Goal: Information Seeking & Learning: Check status

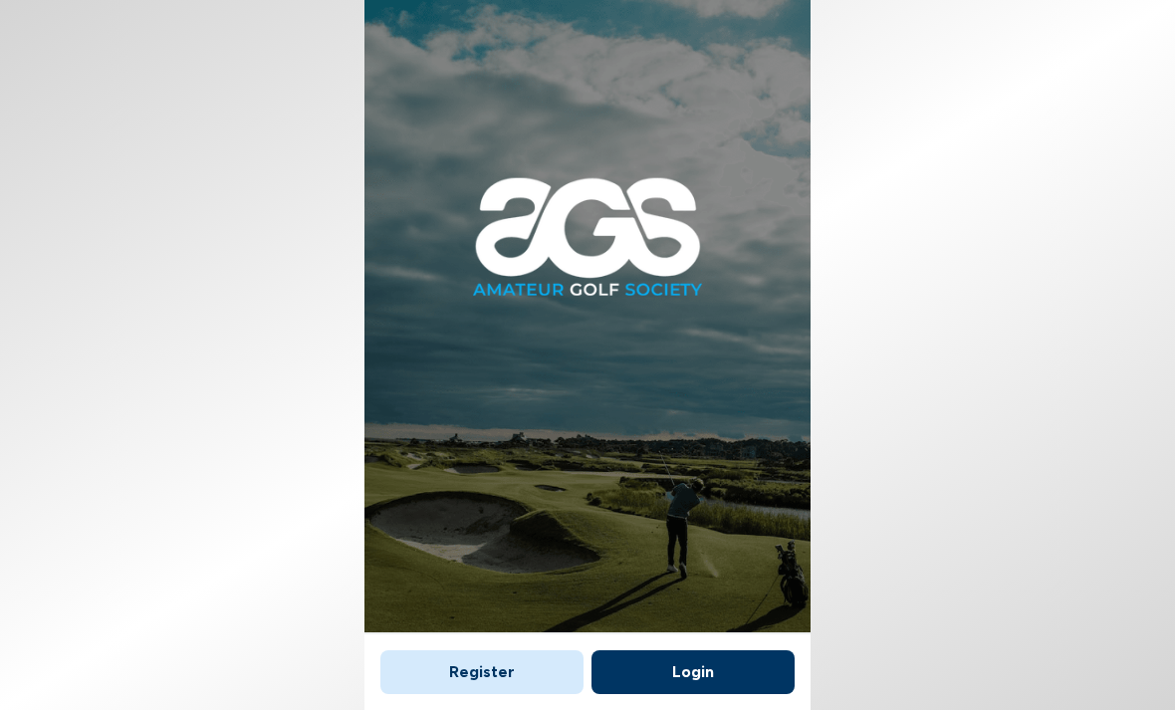
click at [689, 650] on button "Login" at bounding box center [693, 672] width 203 height 44
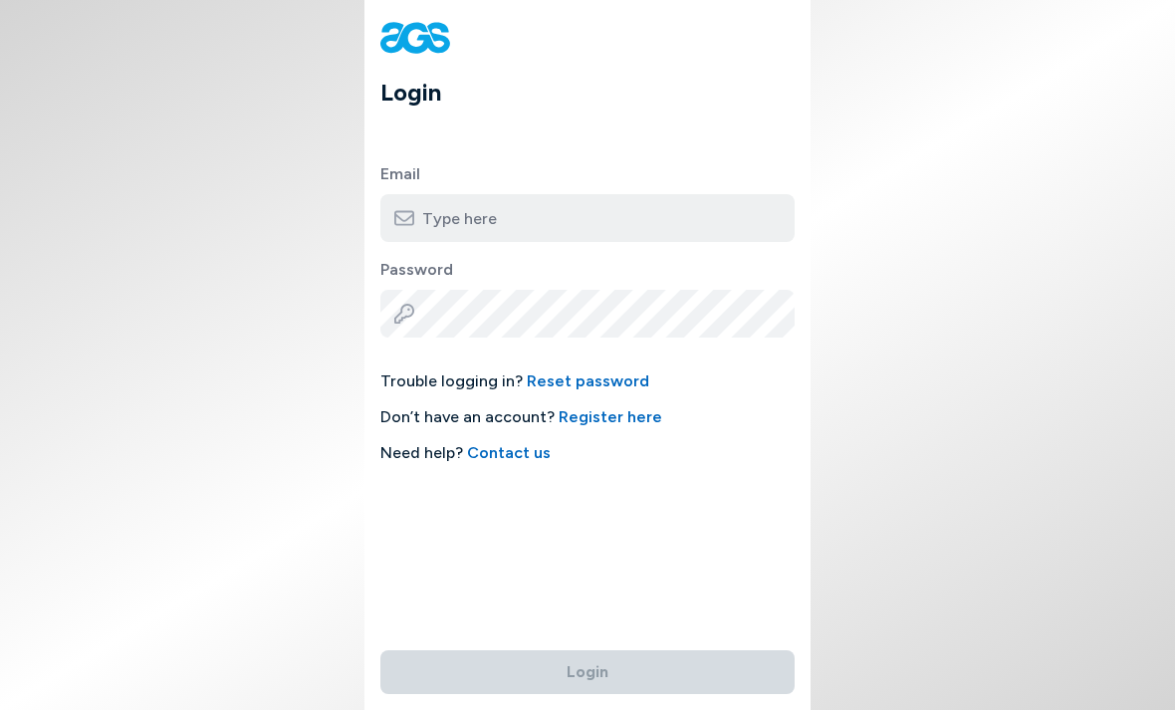
click at [431, 220] on input "email" at bounding box center [587, 218] width 414 height 48
type input "[PERSON_NAME][EMAIL_ADDRESS][DOMAIN_NAME]"
click at [588, 650] on button "Login" at bounding box center [587, 672] width 414 height 44
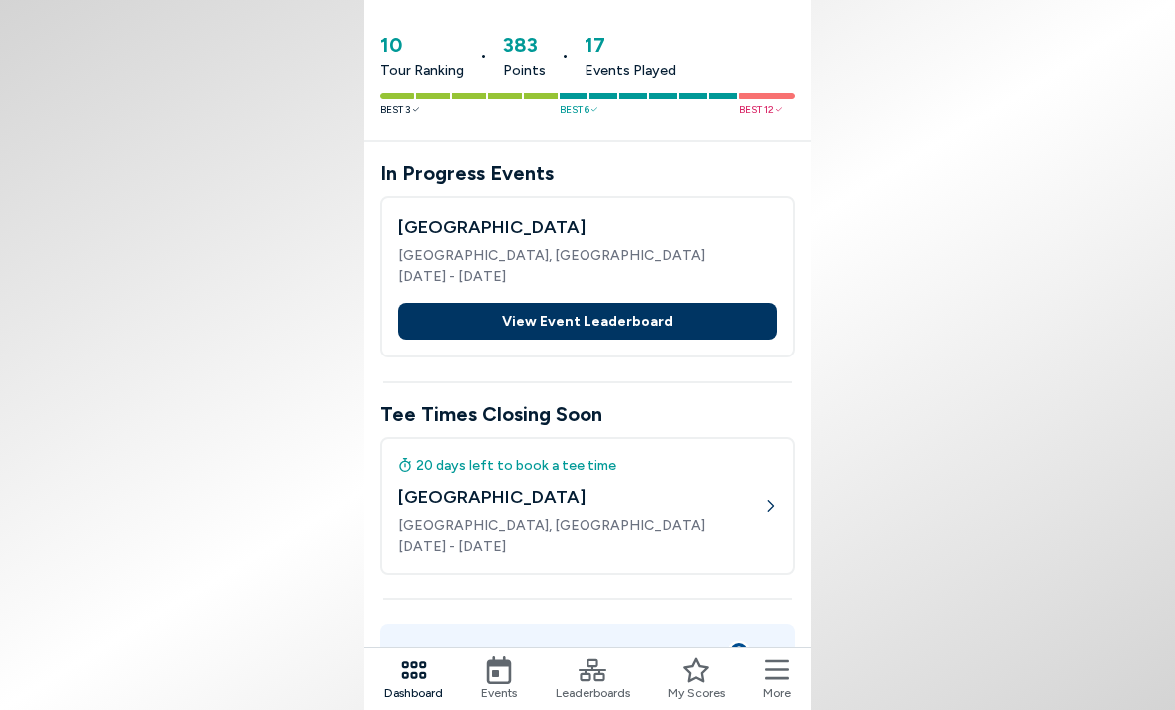
scroll to position [123, 0]
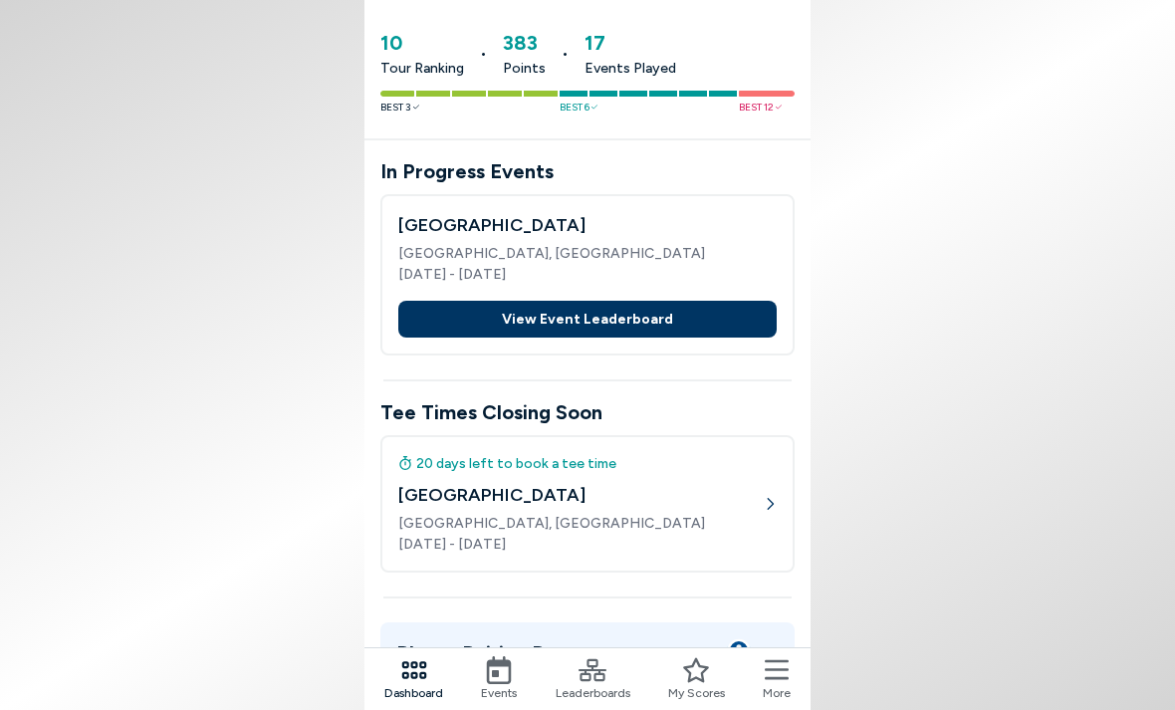
click at [594, 679] on icon at bounding box center [593, 670] width 28 height 28
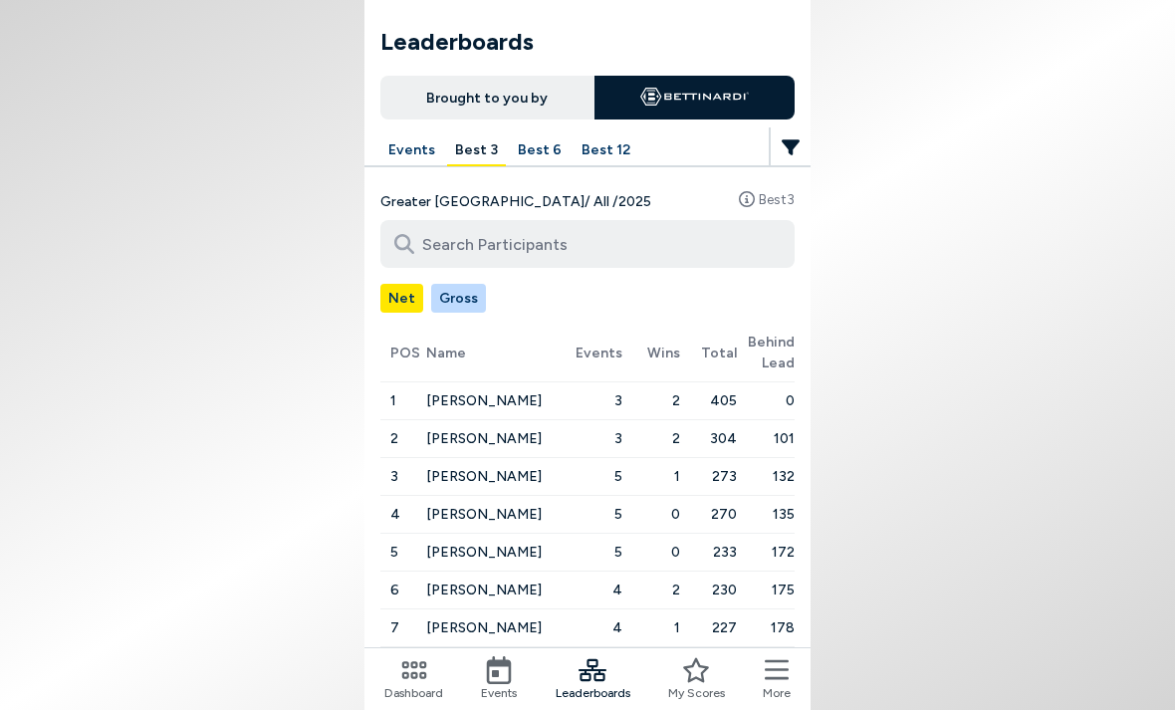
click at [452, 288] on button "Gross" at bounding box center [458, 298] width 55 height 29
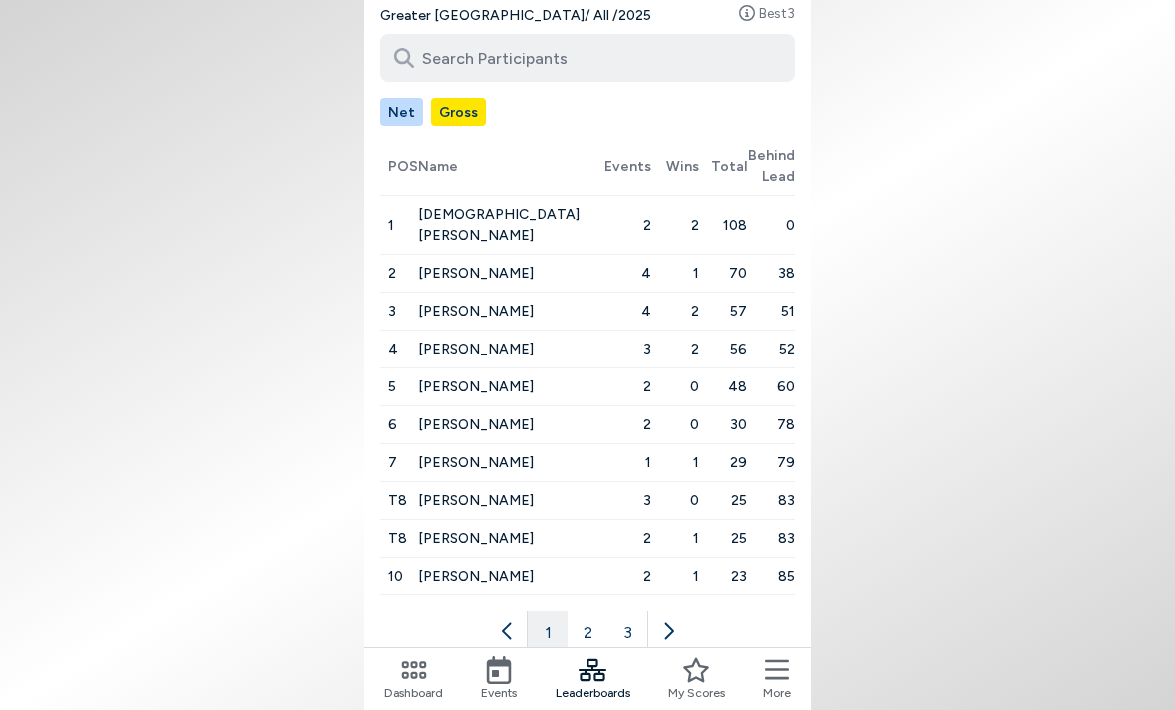
scroll to position [190, 0]
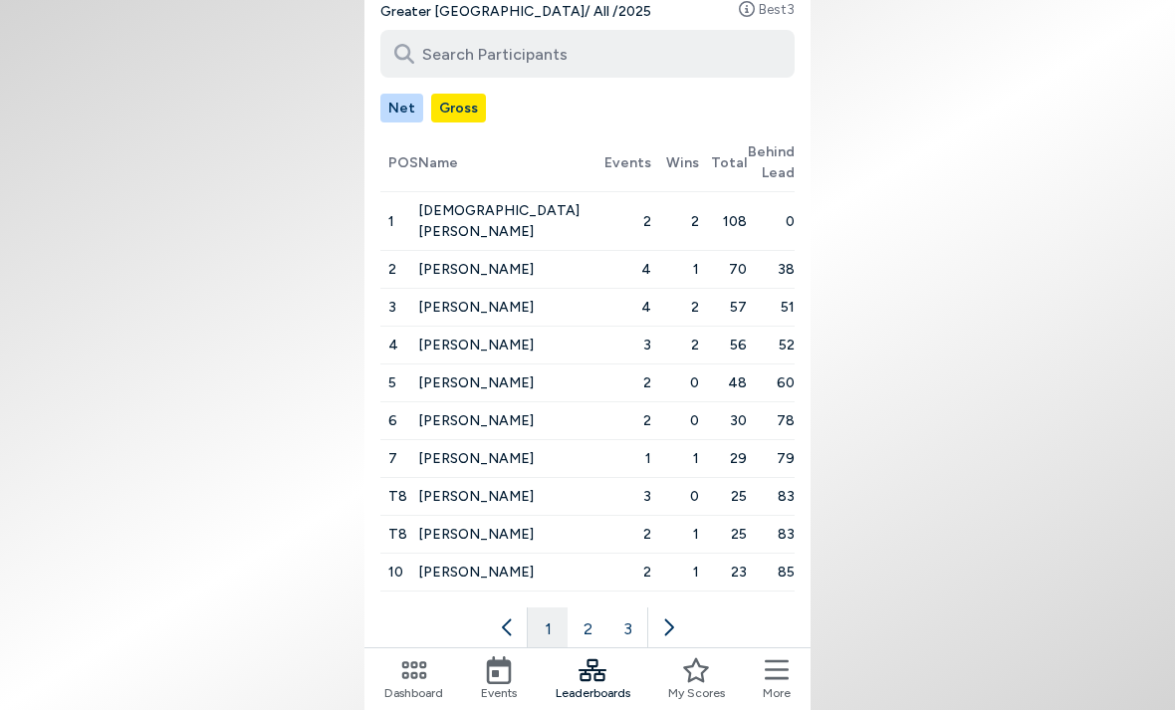
click at [594, 607] on button "2" at bounding box center [588, 627] width 40 height 40
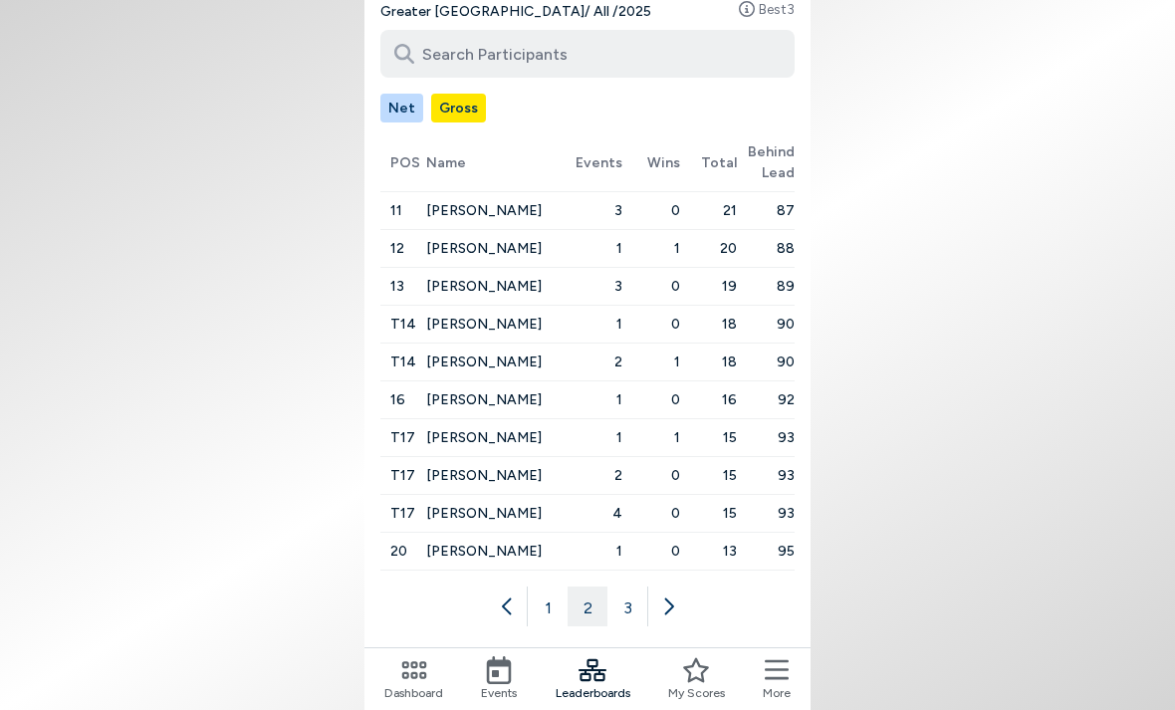
click at [631, 607] on button "3" at bounding box center [627, 607] width 40 height 40
click at [548, 611] on button "1" at bounding box center [548, 607] width 40 height 40
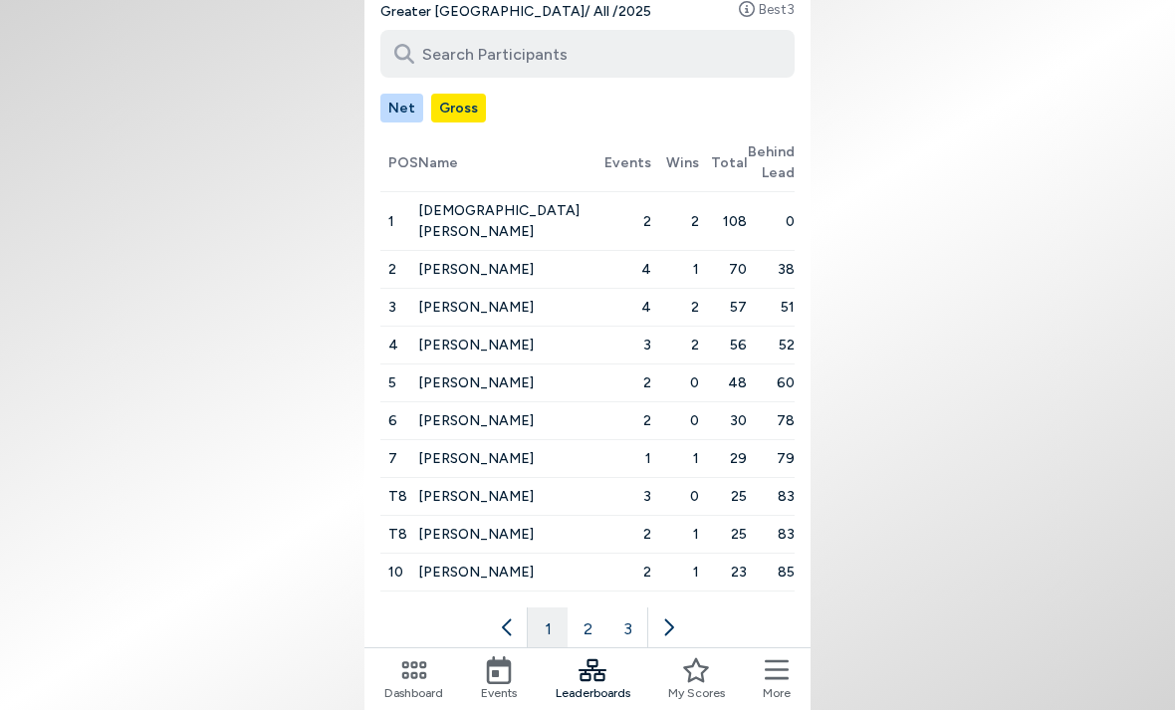
click at [592, 613] on button "2" at bounding box center [588, 627] width 40 height 40
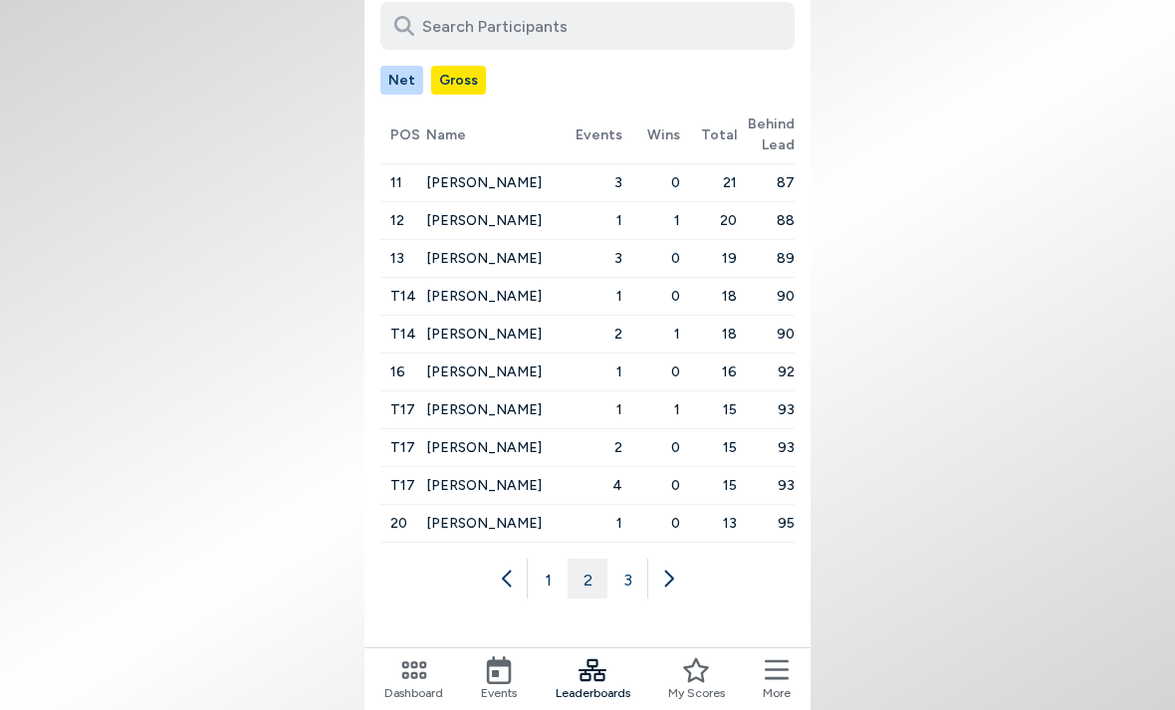
scroll to position [280, 0]
click at [506, 674] on icon at bounding box center [499, 670] width 28 height 28
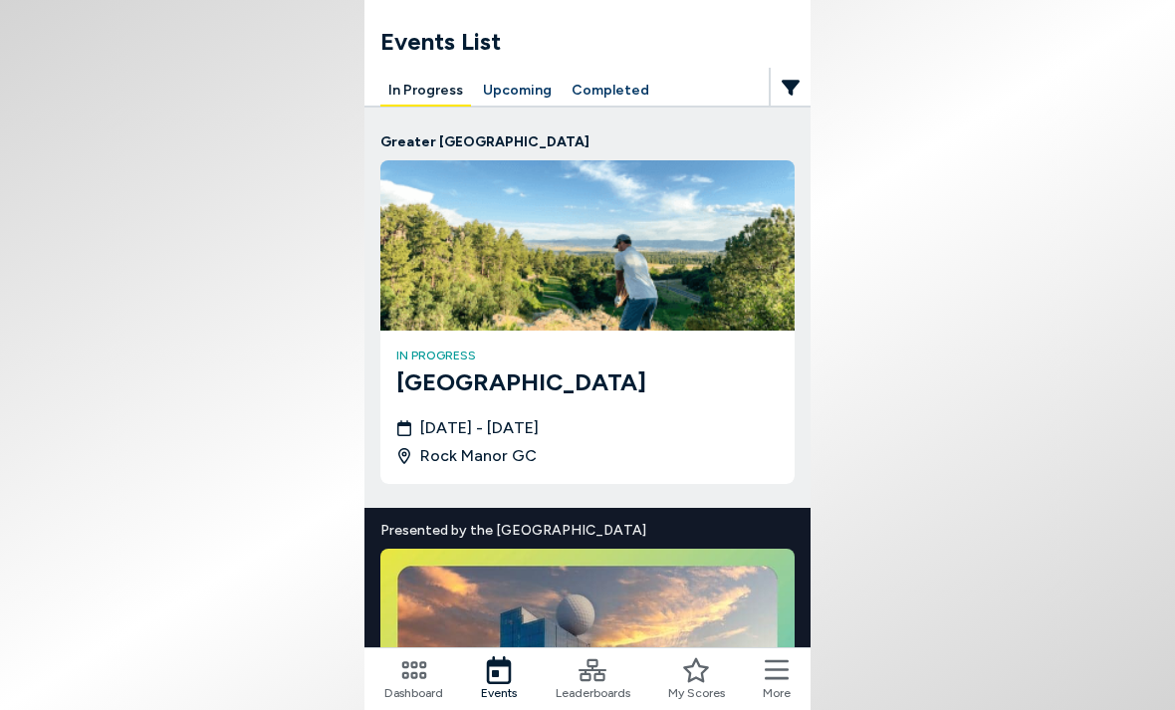
click at [603, 93] on button "Completed" at bounding box center [611, 91] width 94 height 31
click at [507, 88] on button "Upcoming" at bounding box center [517, 91] width 85 height 31
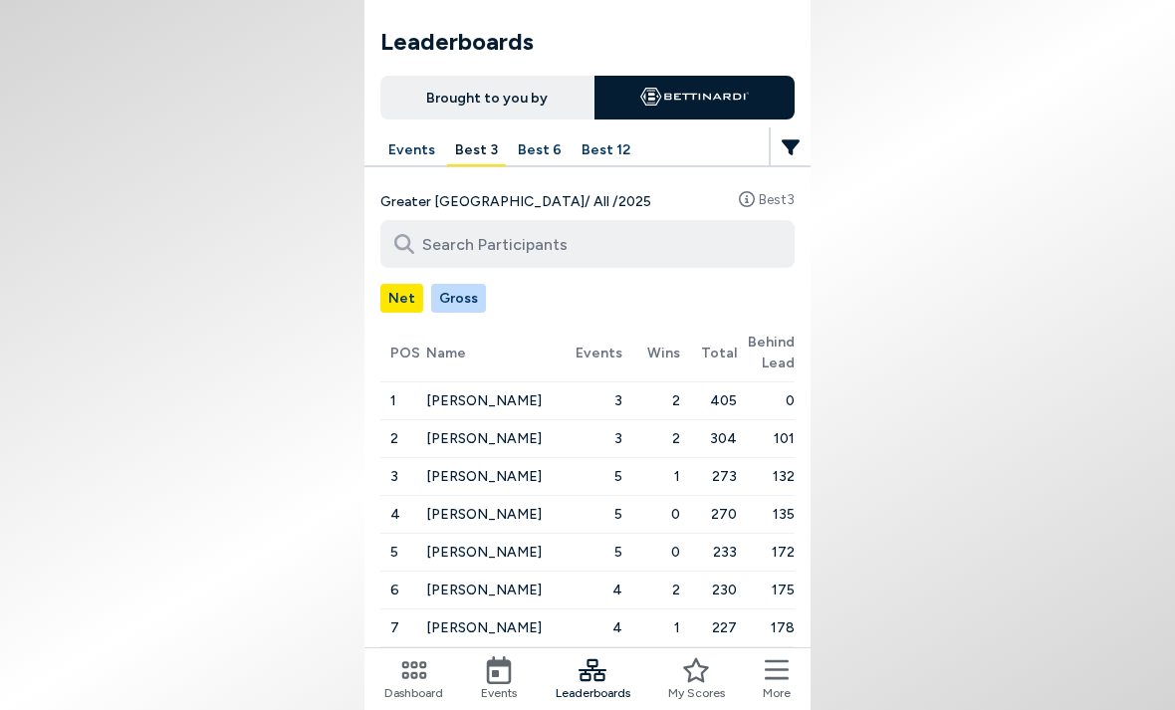
click at [594, 142] on button "Best 12" at bounding box center [606, 150] width 65 height 31
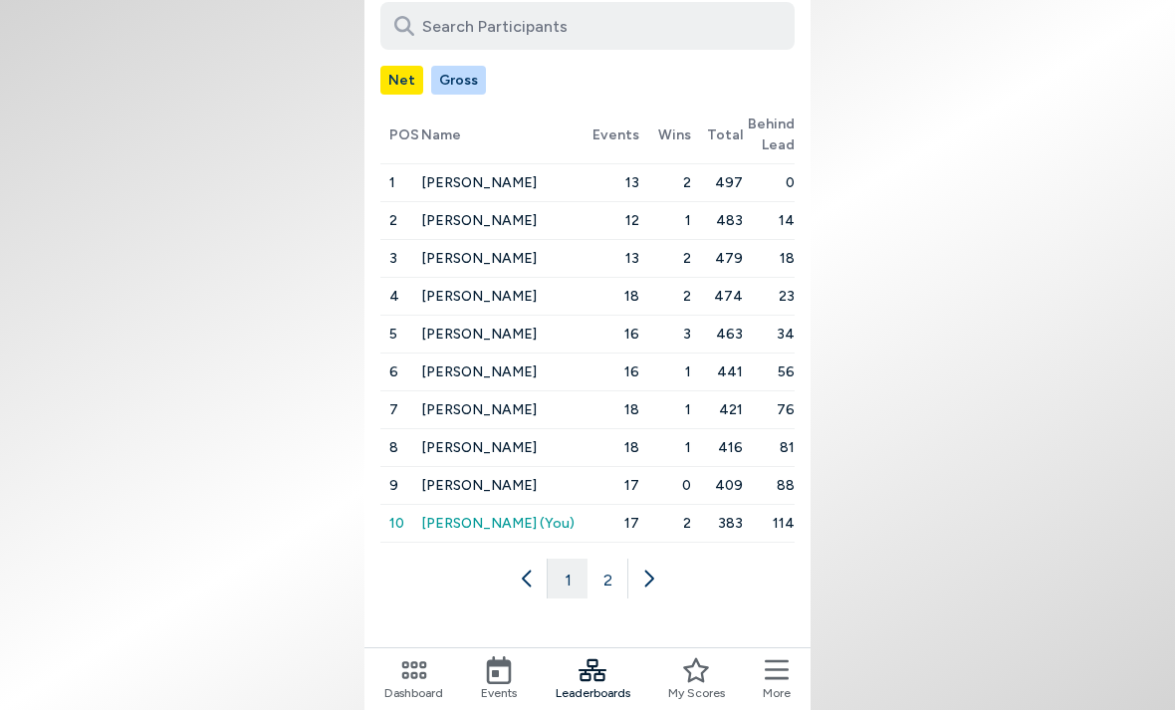
scroll to position [280, 0]
click at [610, 559] on button "2" at bounding box center [608, 579] width 40 height 40
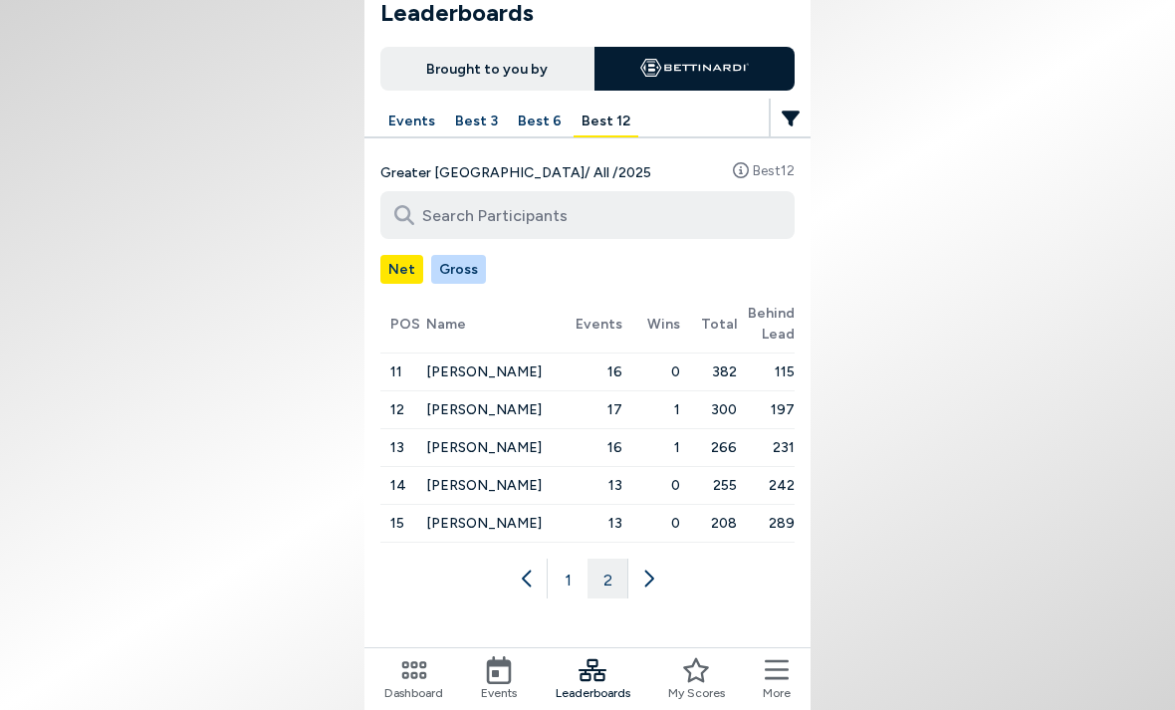
scroll to position [91, 0]
click at [463, 255] on button "Gross" at bounding box center [458, 269] width 55 height 29
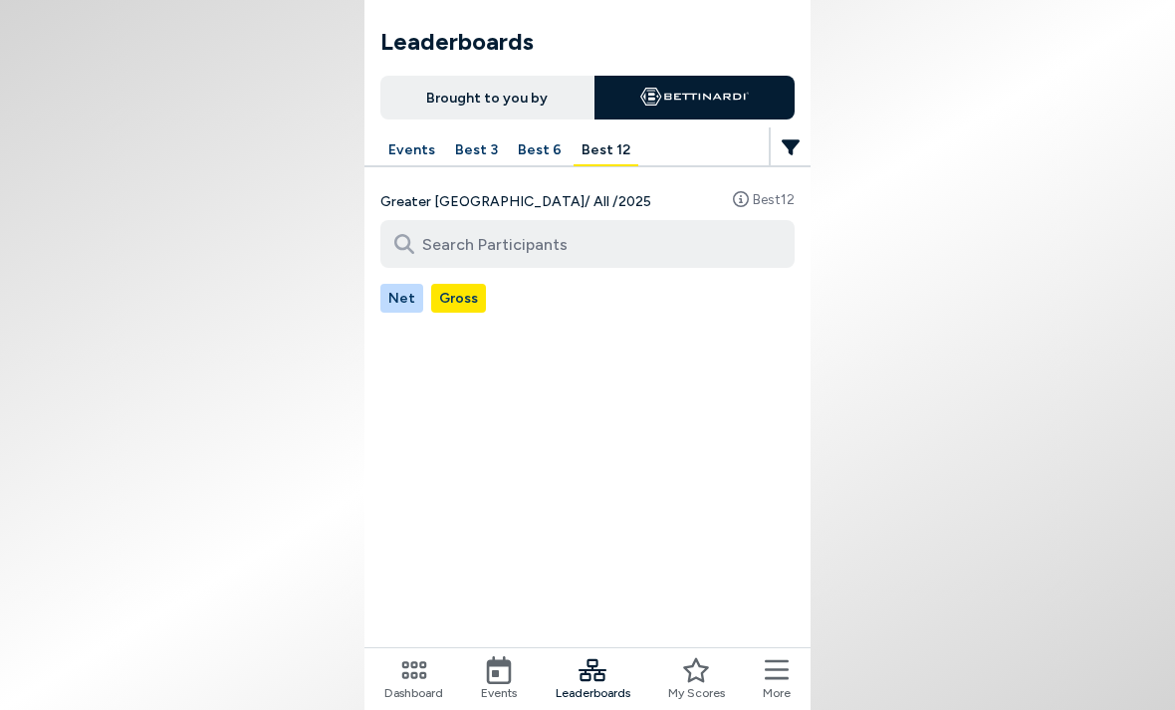
click at [1064, 649] on body "Leaderboards Brought to you by Events Best 3 Best 6 Best 12 Greater Philadelphi…" at bounding box center [587, 355] width 1175 height 710
click at [396, 295] on button "Net" at bounding box center [401, 298] width 43 height 29
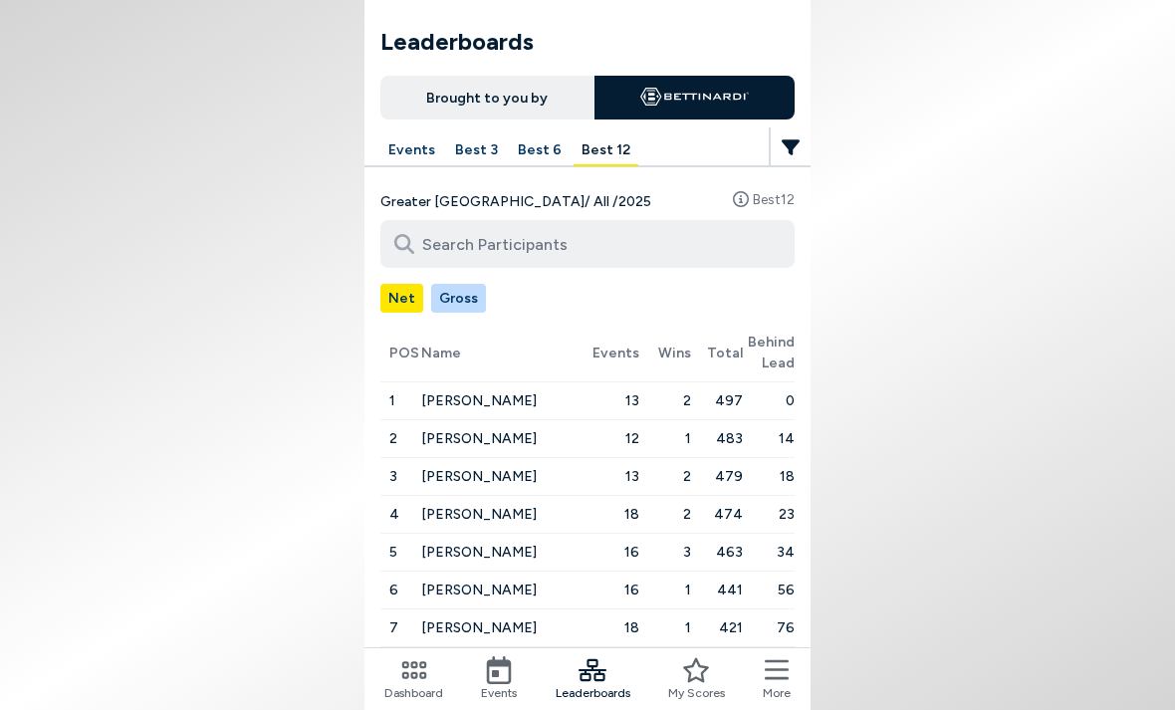
click at [531, 152] on button "Best 6" at bounding box center [540, 150] width 60 height 31
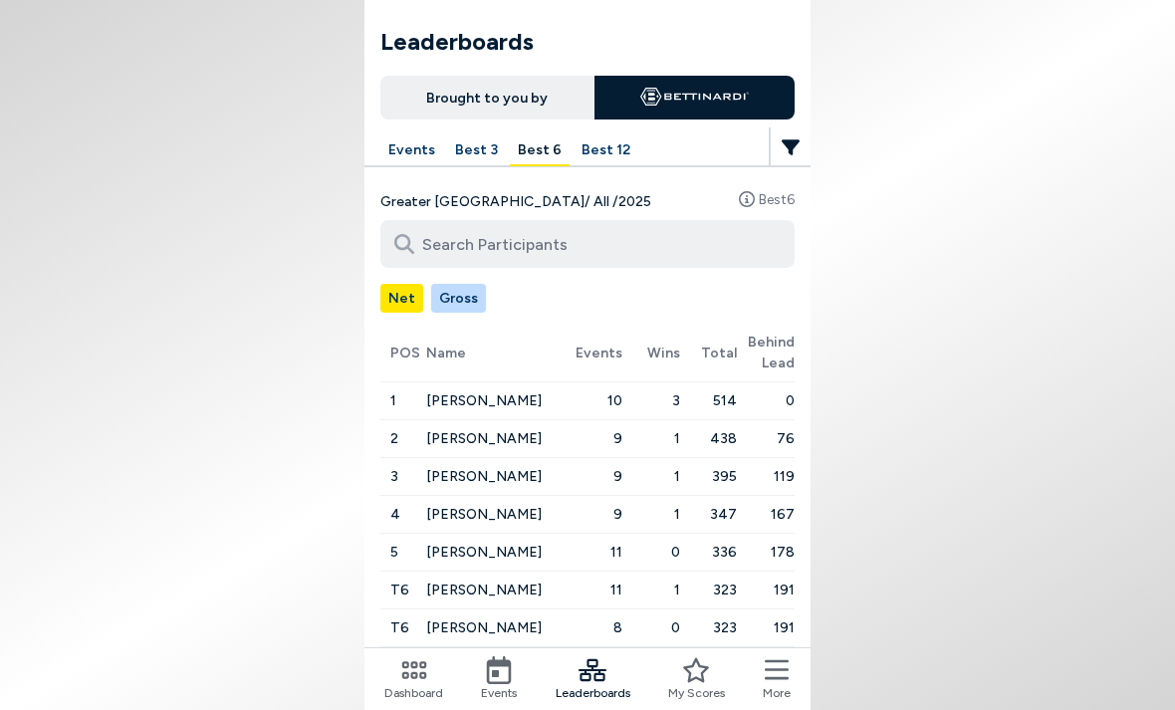
click at [595, 671] on icon at bounding box center [593, 670] width 28 height 22
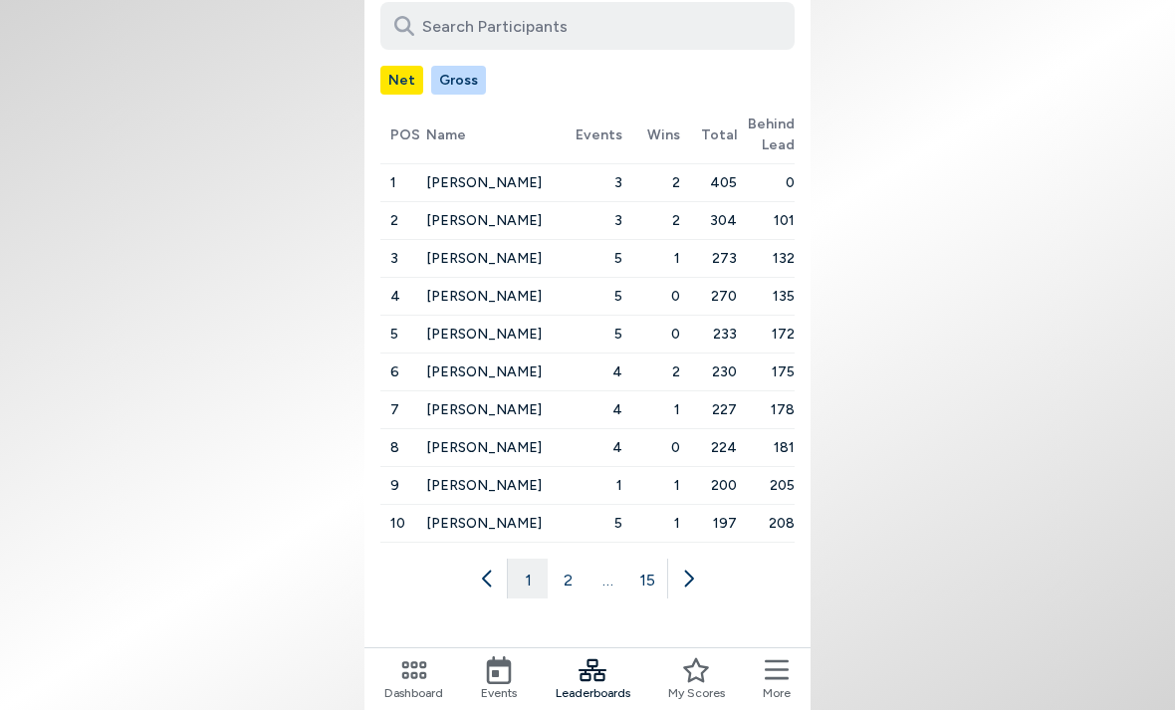
scroll to position [280, 0]
click at [570, 559] on button "2" at bounding box center [568, 579] width 40 height 40
click at [591, 559] on button "3" at bounding box center [588, 579] width 40 height 40
click at [740, 559] on button at bounding box center [727, 579] width 40 height 40
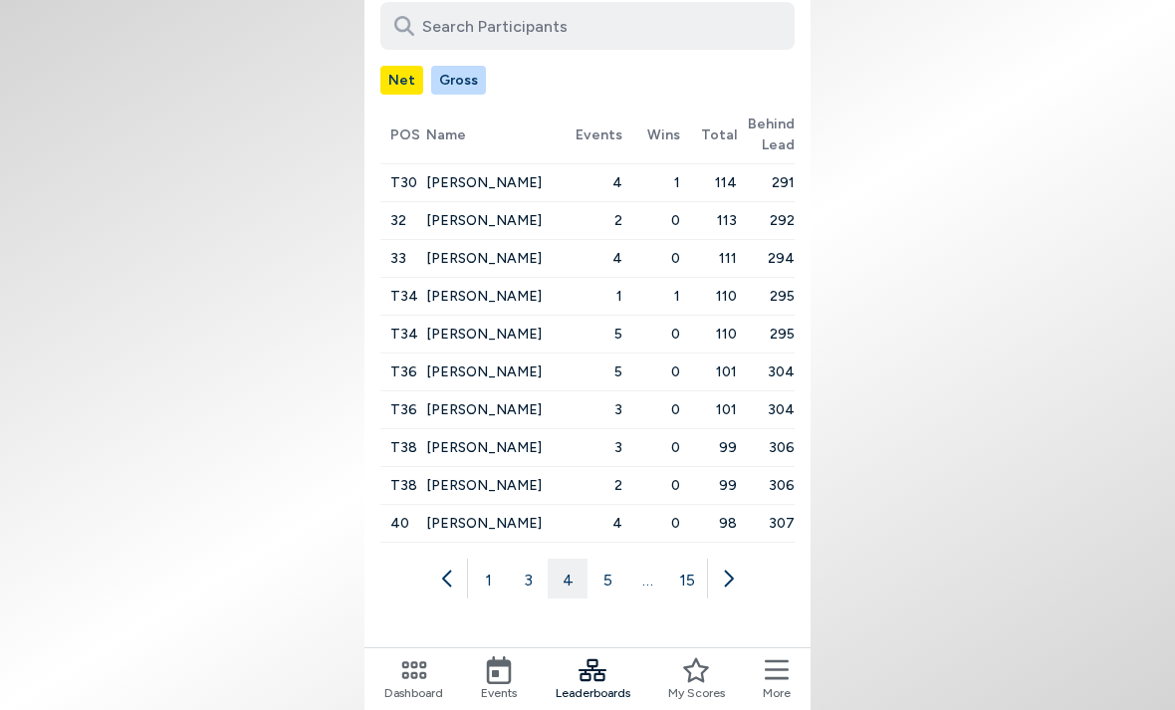
click at [738, 559] on button at bounding box center [727, 579] width 40 height 40
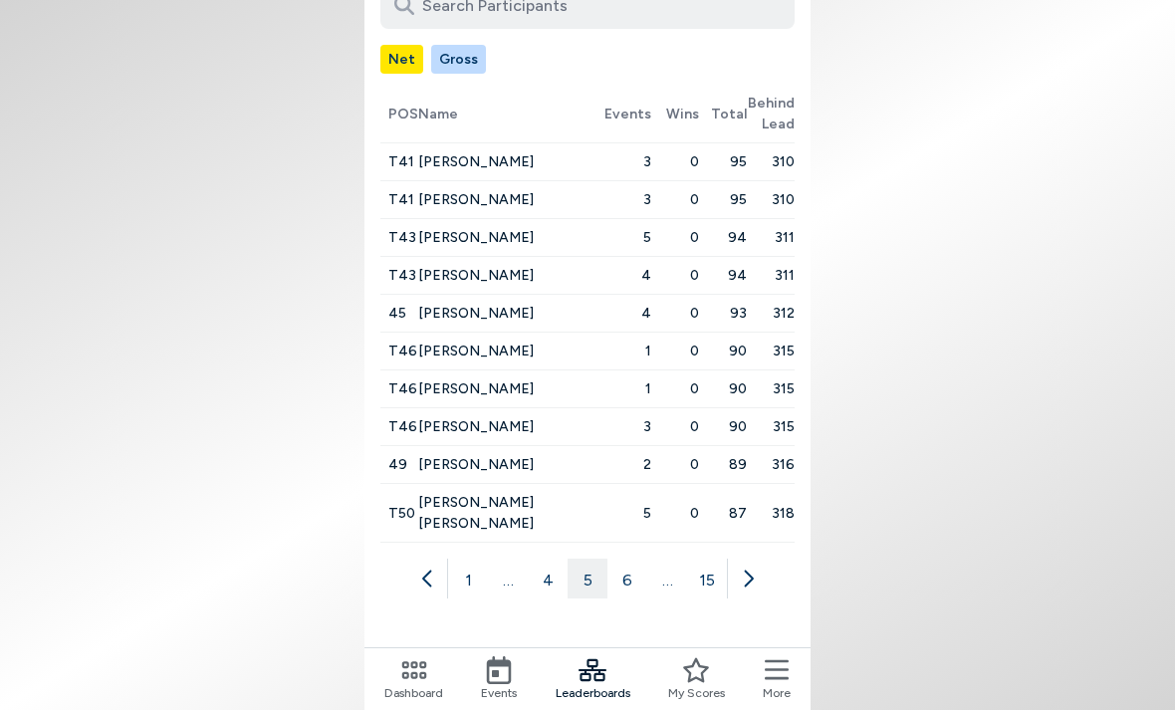
click at [758, 559] on button at bounding box center [747, 579] width 40 height 40
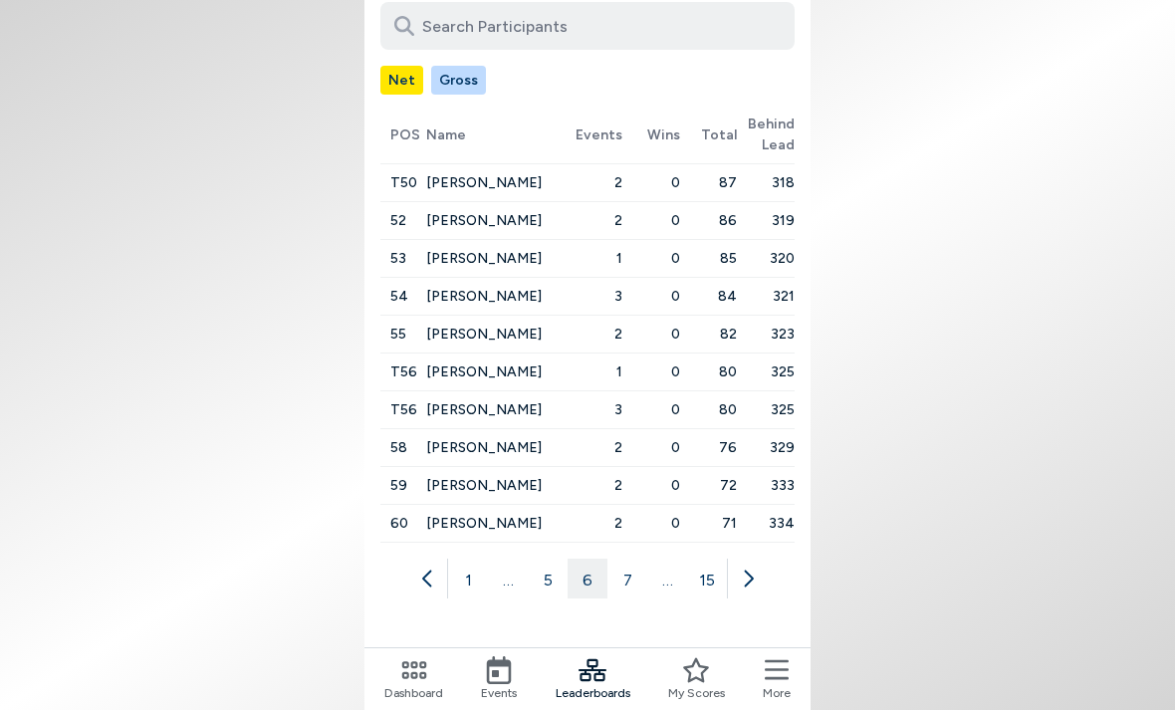
click at [757, 569] on icon at bounding box center [748, 579] width 20 height 20
click at [782, 559] on div "1 … 6 7 8 … 15" at bounding box center [587, 579] width 414 height 40
click at [753, 569] on icon at bounding box center [748, 579] width 20 height 20
click at [761, 559] on button at bounding box center [747, 579] width 40 height 40
click at [754, 569] on icon at bounding box center [748, 579] width 20 height 20
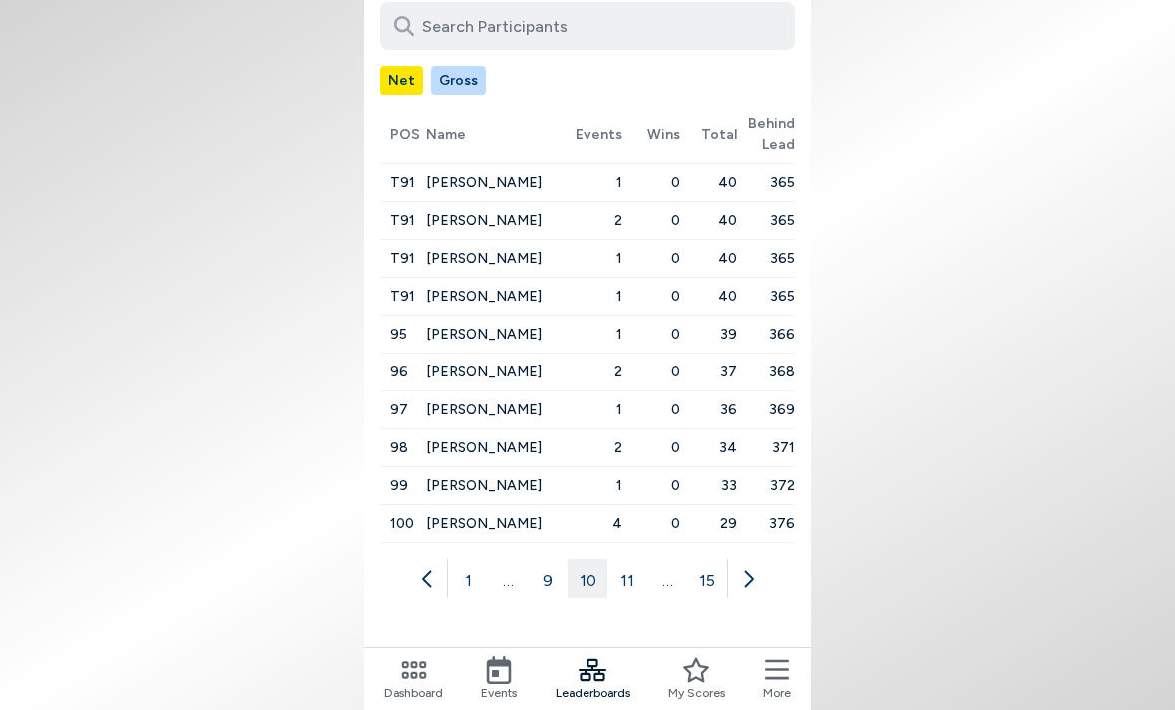
click at [755, 569] on icon at bounding box center [748, 579] width 20 height 20
click at [760, 559] on button at bounding box center [747, 579] width 40 height 40
click at [756, 569] on icon at bounding box center [748, 579] width 20 height 20
click at [767, 559] on div "1 … 12 13 14 15" at bounding box center [587, 579] width 414 height 40
click at [739, 559] on button at bounding box center [727, 579] width 40 height 40
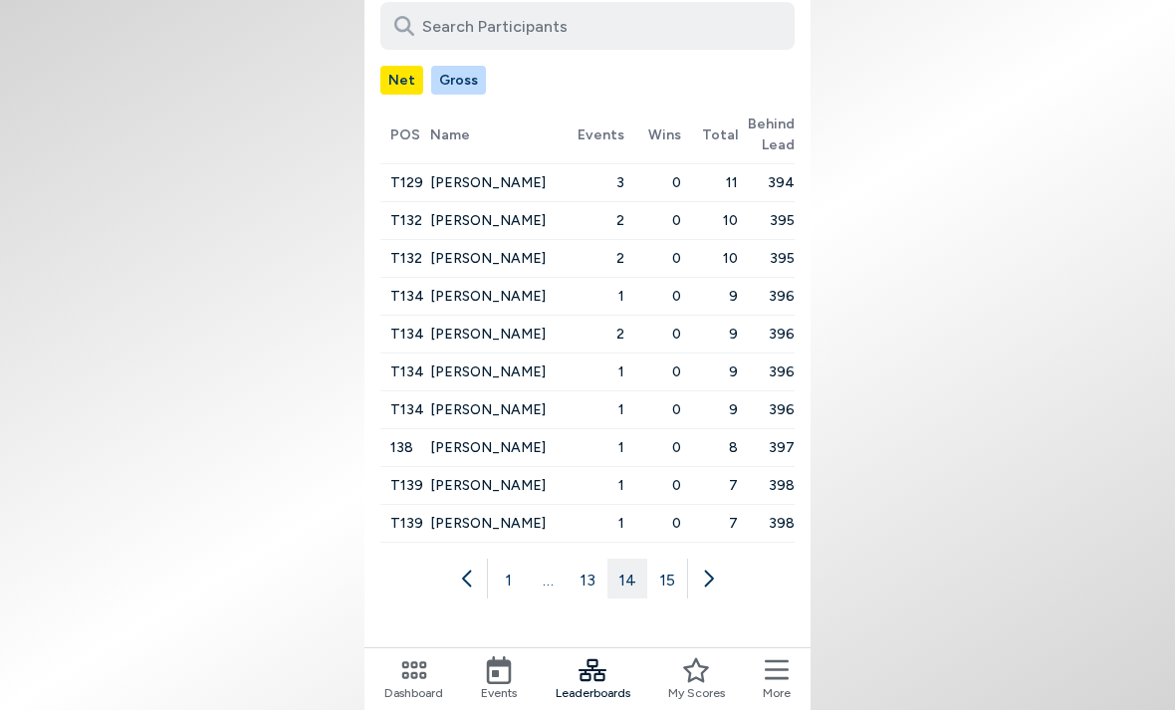
click at [714, 569] on icon at bounding box center [708, 579] width 20 height 20
